Goal: Task Accomplishment & Management: Use online tool/utility

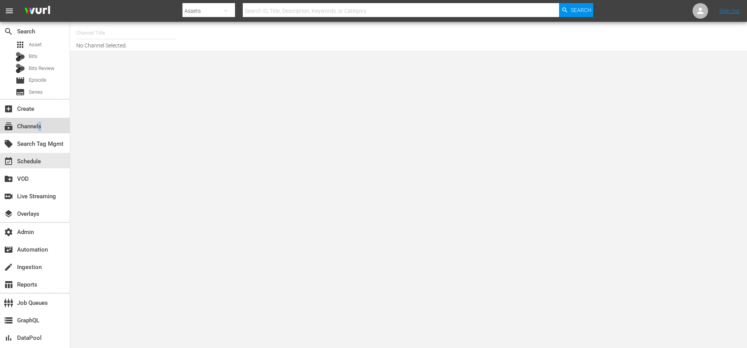
click at [40, 129] on div "subscriptions Channels" at bounding box center [22, 125] width 44 height 7
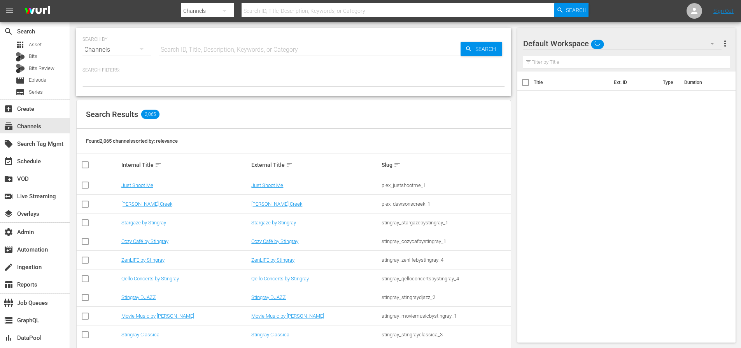
click at [243, 45] on input "text" at bounding box center [310, 49] width 302 height 19
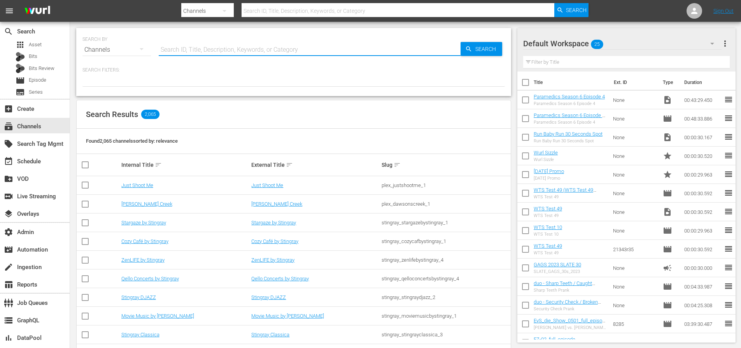
paste input "https://img.platform.wurl.dev/channel/2017/lg/b98891/LG-Logo-PNG-100x100_v1.png"
type input "https://img.platform.wurl.dev/channel/2017/lg/b98891/LG-Logo-PNG-100x100_v1.png"
drag, startPoint x: 375, startPoint y: 46, endPoint x: 156, endPoint y: 47, distance: 219.3
click at [154, 48] on div "SEARCH BY Search By Channels Search ID, Title, Description, Keywords, or Catego…" at bounding box center [293, 45] width 422 height 28
type input "https://img.platform.wurl.dev/channel/2017/lg/b98891/LG-Logo-PNG-100x100_v1.png"
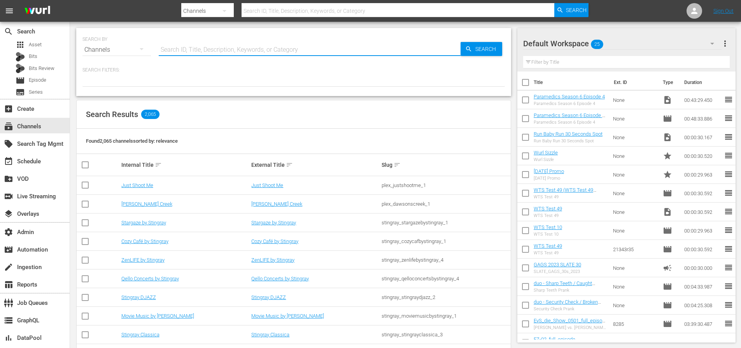
paste input "akta_llc_talk_1"
type input "akta_llc_talk_1"
click at [480, 44] on span "Search" at bounding box center [487, 49] width 30 height 14
type input "akta_llc_talk_1"
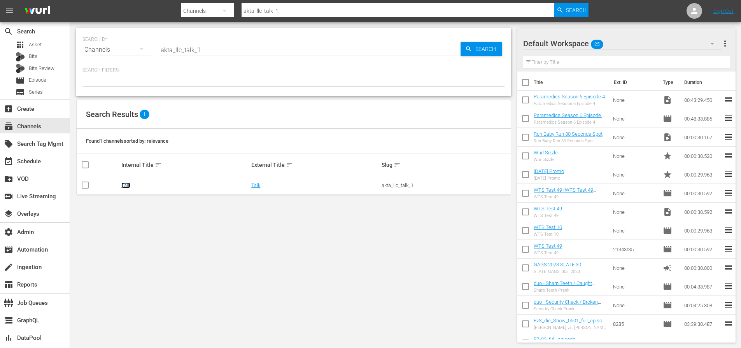
click at [126, 184] on link "Talk" at bounding box center [125, 185] width 9 height 6
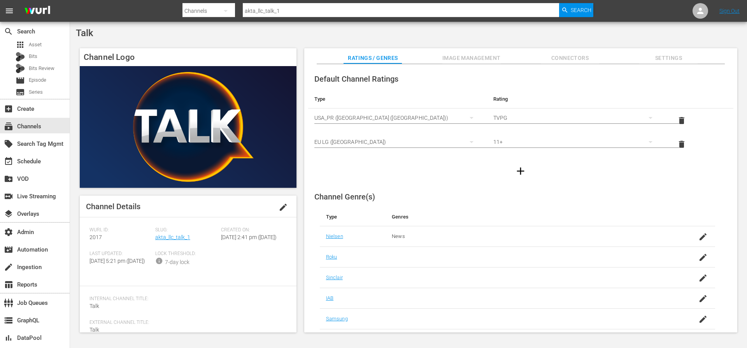
click at [469, 61] on span "Image Management" at bounding box center [471, 58] width 58 height 10
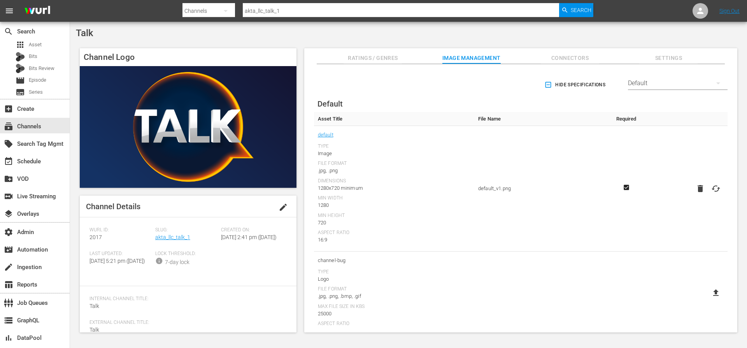
click at [652, 79] on div "Default" at bounding box center [678, 83] width 100 height 22
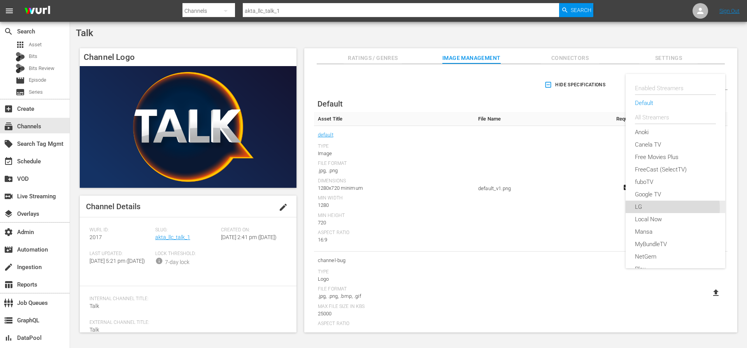
click at [651, 208] on div "LG" at bounding box center [675, 207] width 81 height 12
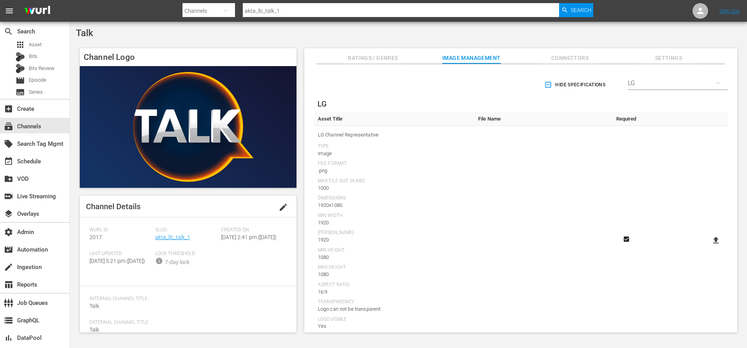
click at [546, 82] on icon "button" at bounding box center [548, 85] width 8 height 8
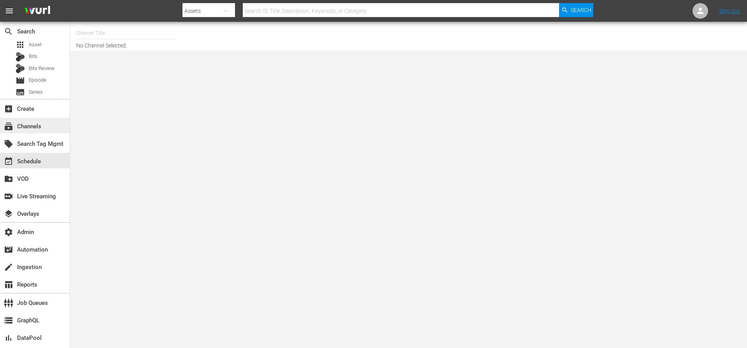
click at [35, 128] on div "subscriptions Channels" at bounding box center [22, 125] width 44 height 7
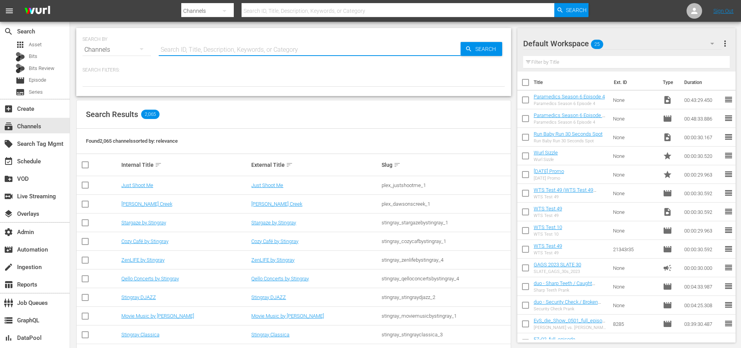
click at [207, 48] on input "text" at bounding box center [310, 49] width 302 height 19
paste input "https://img.platform.wurl.dev/channel/2017/default/70a591/default_v1.png"
type input "https://img.platform.wurl.dev/channel/2017/default/70a591/default_v1.png"
drag, startPoint x: 330, startPoint y: 49, endPoint x: 142, endPoint y: 49, distance: 187.8
click at [148, 50] on div "SEARCH BY Search By Channels Search ID, Title, Description, Keywords, or Catego…" at bounding box center [293, 45] width 422 height 28
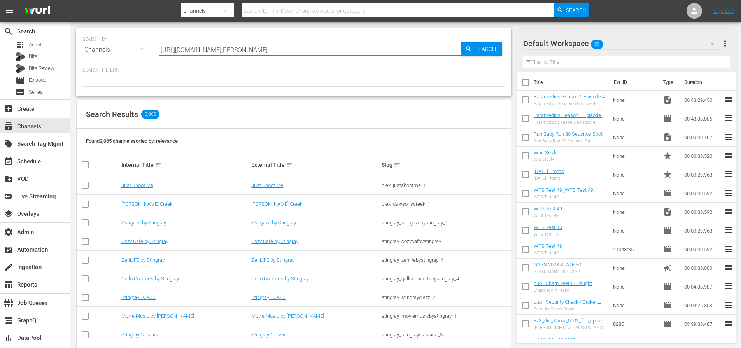
type input "https://img.platform.wurl.dev/channel/2017/default/70a591/default_v1.png"
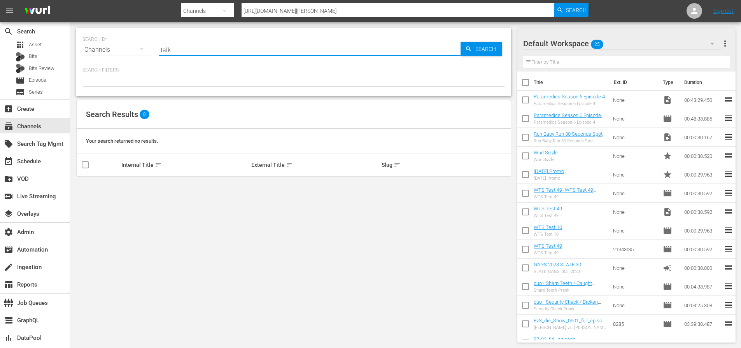
type input "talk"
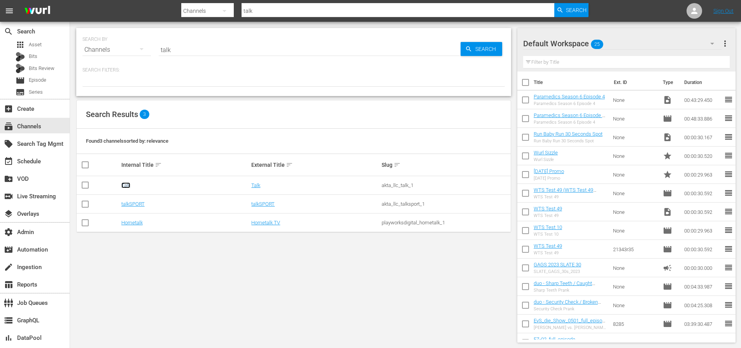
click at [124, 184] on link "Talk" at bounding box center [125, 185] width 9 height 6
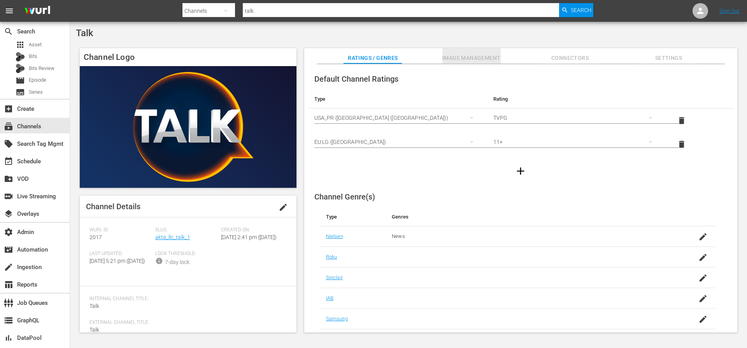
click at [478, 54] on span "Image Management" at bounding box center [471, 58] width 58 height 10
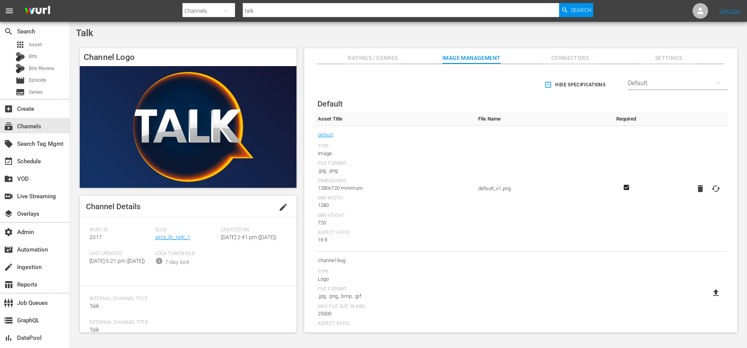
click at [649, 82] on div "Default" at bounding box center [678, 83] width 100 height 22
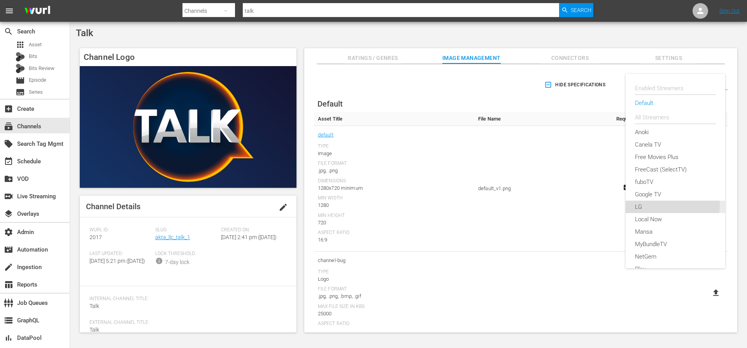
click at [644, 205] on div "LG" at bounding box center [675, 207] width 81 height 12
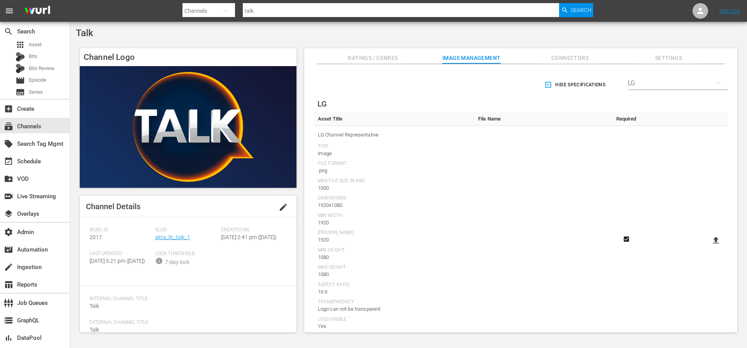
click at [548, 87] on icon "button" at bounding box center [548, 85] width 6 height 6
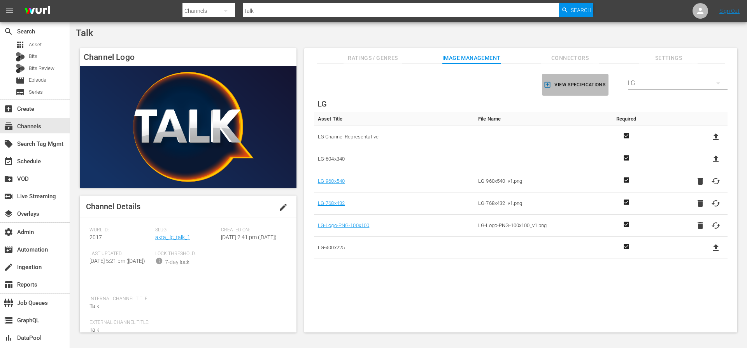
click at [574, 84] on span "View Specifications" at bounding box center [575, 85] width 60 height 8
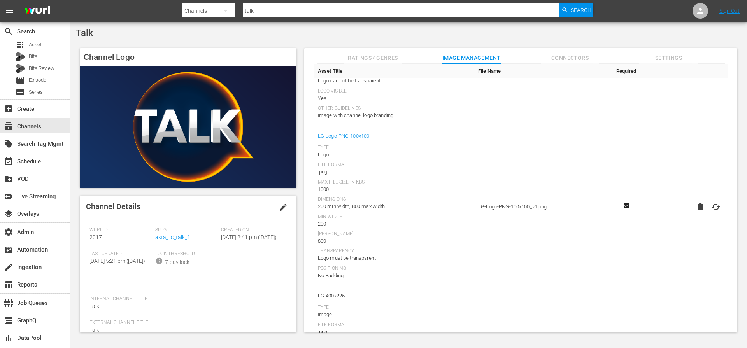
scroll to position [908, 0]
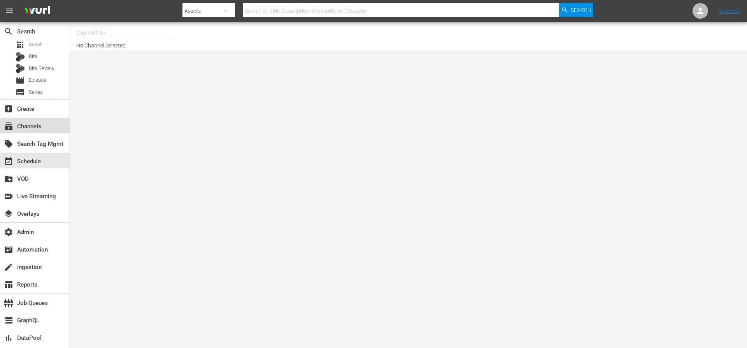
click at [34, 125] on div "subscriptions Channels" at bounding box center [22, 125] width 44 height 7
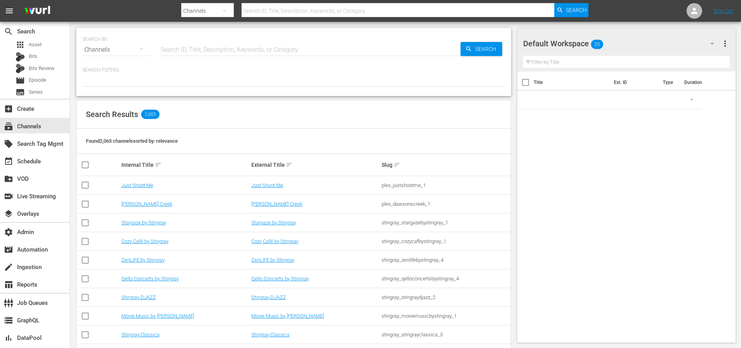
click at [217, 50] on input "text" at bounding box center [310, 49] width 302 height 19
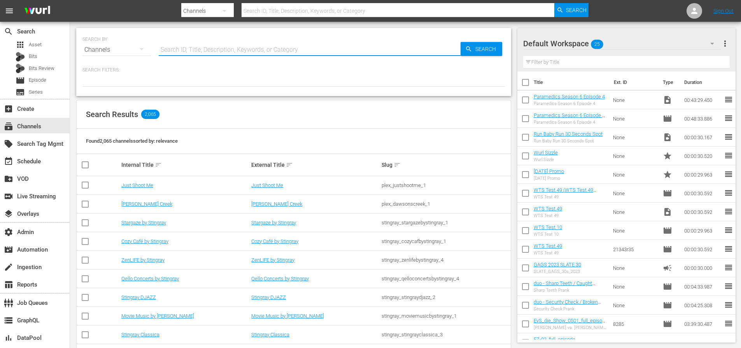
paste input "absolutereality_1"
click at [454, 52] on input "absolutereality_1" at bounding box center [310, 49] width 302 height 19
type input "absolutereality_1"
click at [477, 50] on span "Search" at bounding box center [487, 49] width 30 height 14
type input "absolutereality_1"
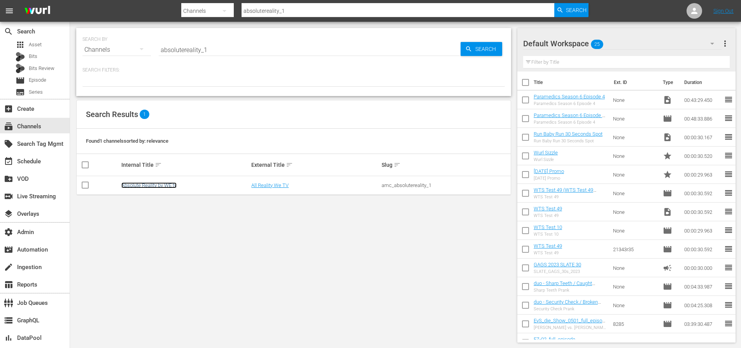
click at [167, 186] on link "Absolute Reality by WE tv" at bounding box center [148, 185] width 55 height 6
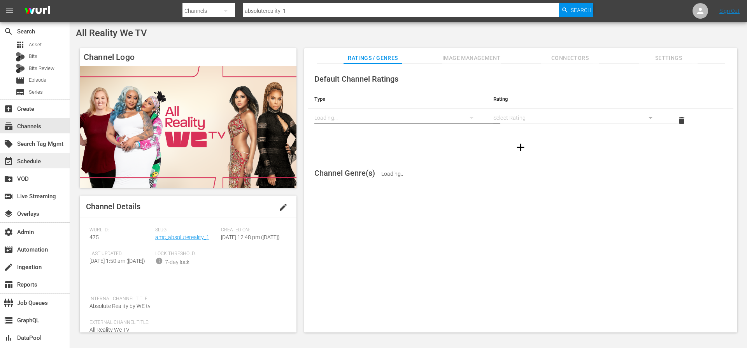
click at [39, 161] on div "event_available Schedule" at bounding box center [22, 160] width 44 height 7
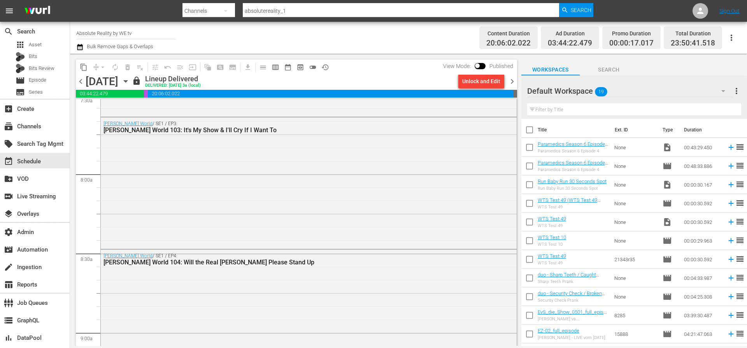
scroll to position [1225, 0]
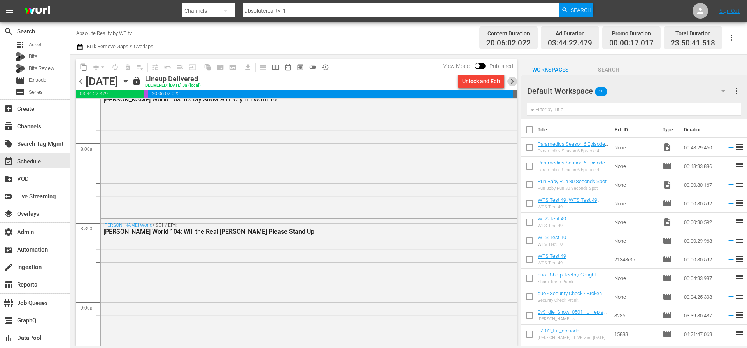
click at [515, 82] on span "chevron_right" at bounding box center [512, 82] width 10 height 10
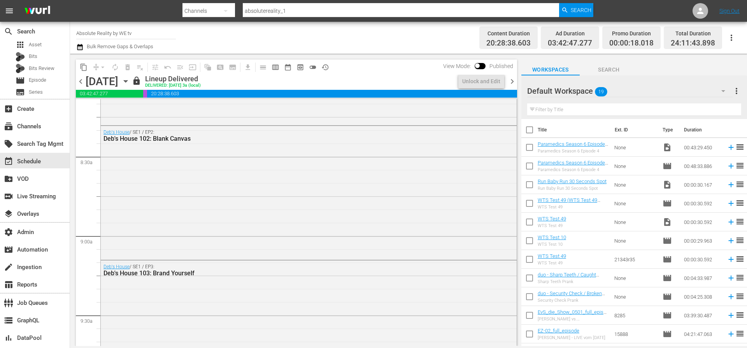
scroll to position [1212, 0]
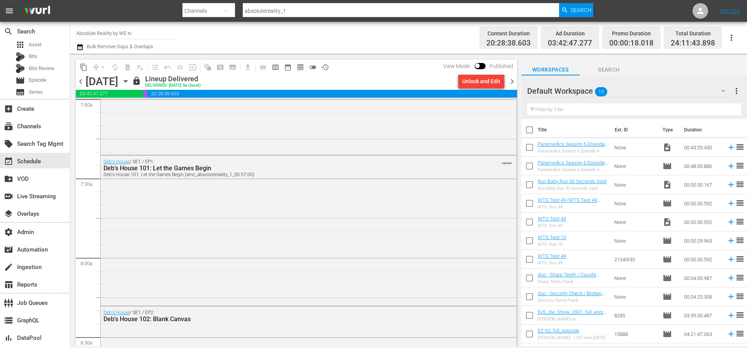
drag, startPoint x: 516, startPoint y: 184, endPoint x: 517, endPoint y: 173, distance: 10.9
click at [517, 173] on div "content_copy compress arrow_drop_down autorenew_outlined delete_forever_outline…" at bounding box center [294, 200] width 449 height 292
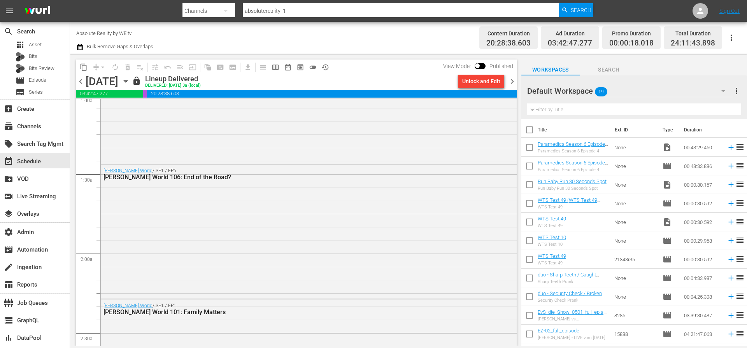
scroll to position [0, 0]
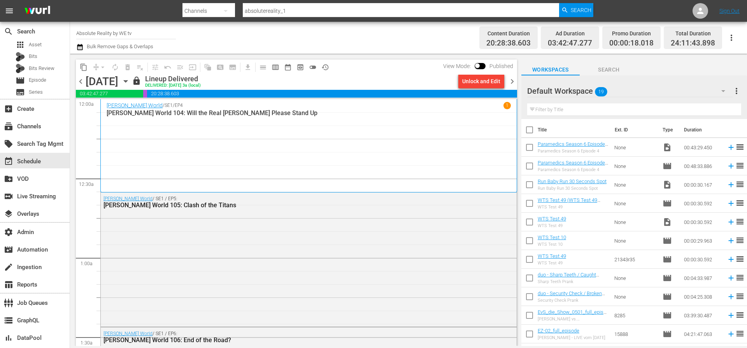
click at [380, 133] on div "Keke Wyatt's World / SE1 / EP4 1 Keke Wyatt's World 104: Will the Real Lorna Pl…" at bounding box center [309, 146] width 404 height 88
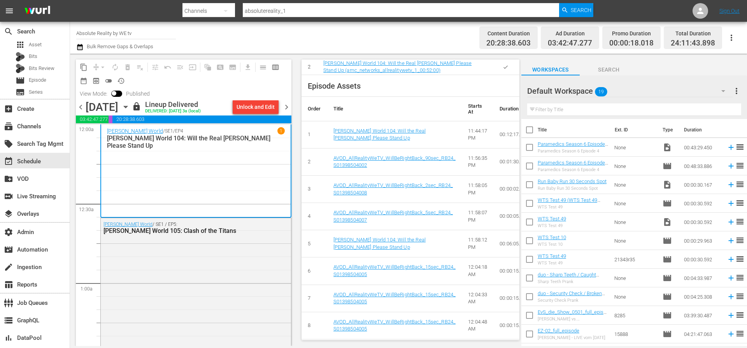
scroll to position [383, 0]
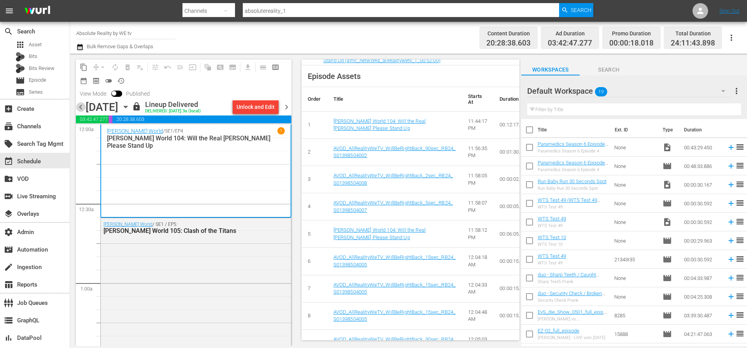
click at [79, 111] on span "chevron_left" at bounding box center [81, 107] width 10 height 10
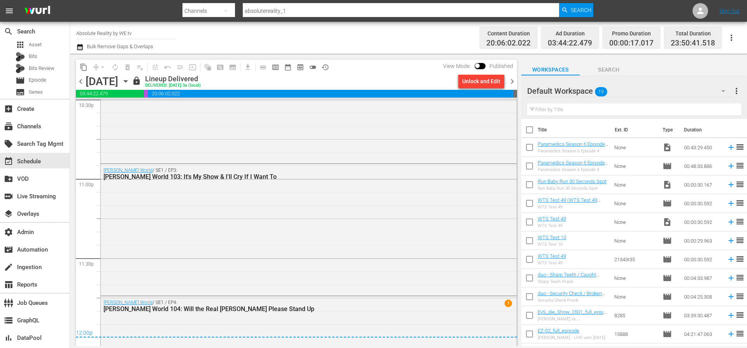
scroll to position [3654, 0]
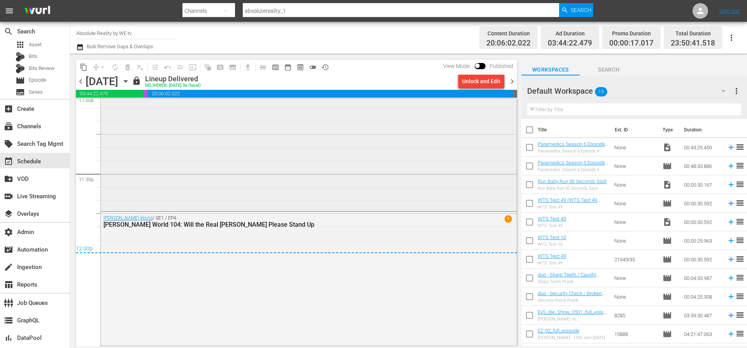
click at [390, 187] on div "Keke Wyatt's World / SE1 / EP3: Keke Wyatt's World 103: It's My Show & I'll Cry…" at bounding box center [309, 145] width 416 height 130
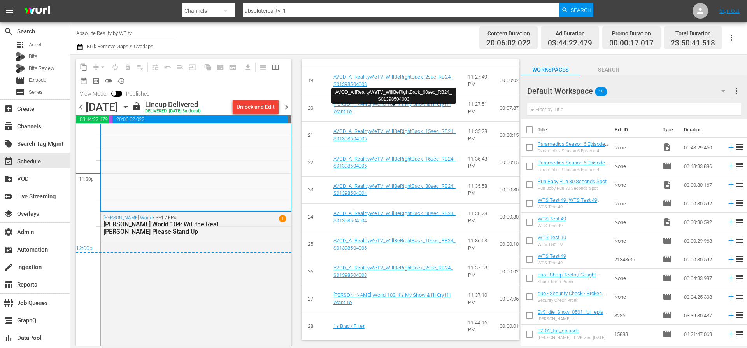
scroll to position [806, 0]
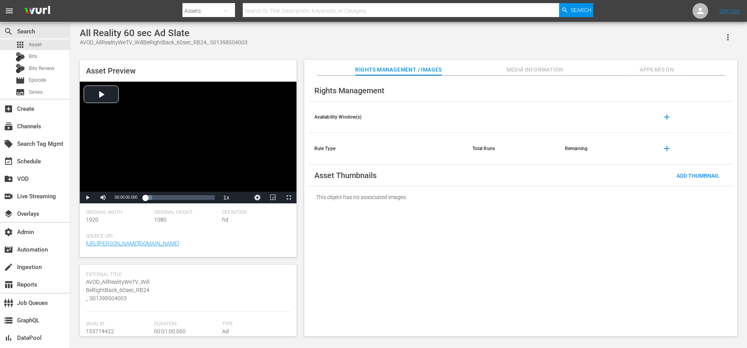
scroll to position [87, 0]
